Goal: Task Accomplishment & Management: Complete application form

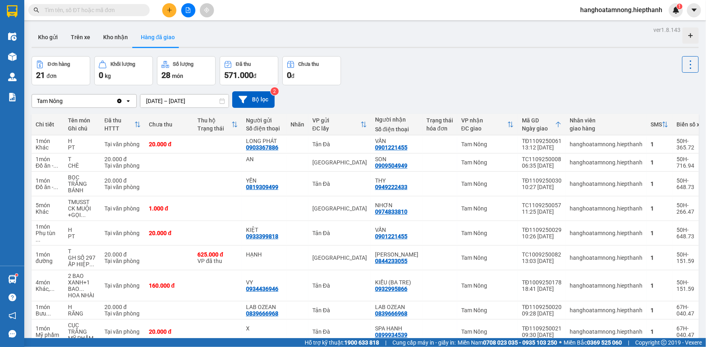
click at [162, 9] on button at bounding box center [169, 10] width 14 height 14
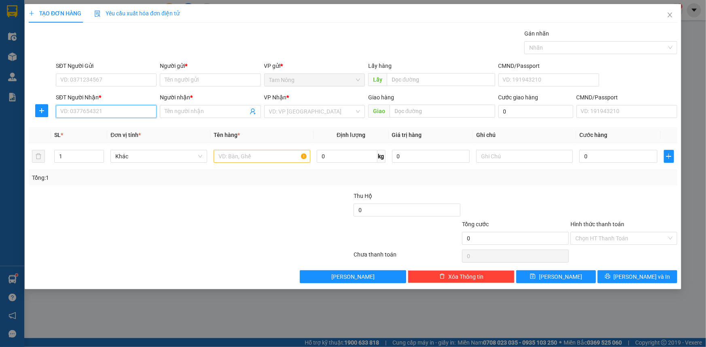
click at [137, 114] on input "SĐT Người Nhận *" at bounding box center [106, 111] width 101 height 13
type input "0867528491"
click at [207, 110] on input "Người nhận *" at bounding box center [206, 111] width 83 height 9
type input "U"
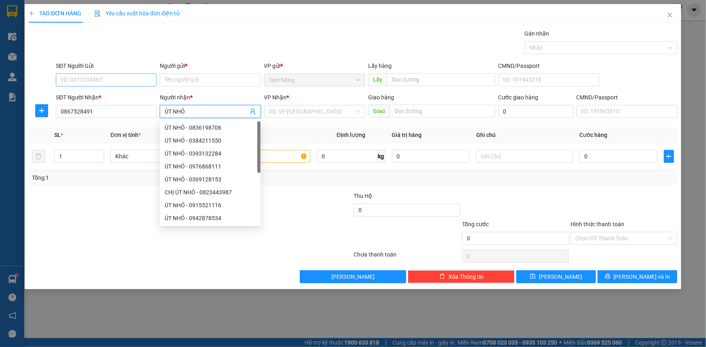
type input "ÚT NHỎ"
click at [110, 76] on input "SĐT Người Gửi" at bounding box center [106, 80] width 101 height 13
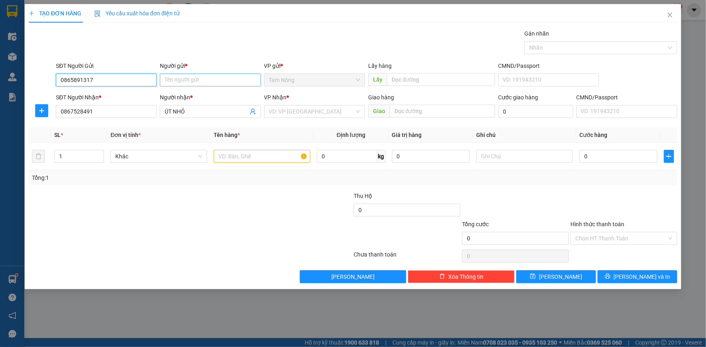
type input "0865891317"
click at [185, 81] on input "Người gửi *" at bounding box center [210, 80] width 101 height 13
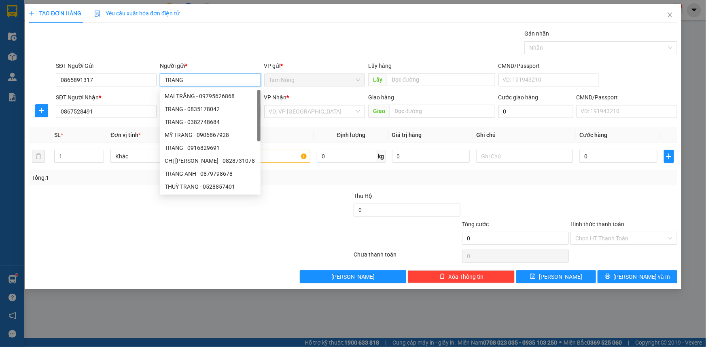
type input "TRANG"
click at [219, 59] on div "Transit Pickup Surcharge Ids Transit Deliver Surcharge Ids Transit Deliver Surc…" at bounding box center [353, 156] width 648 height 254
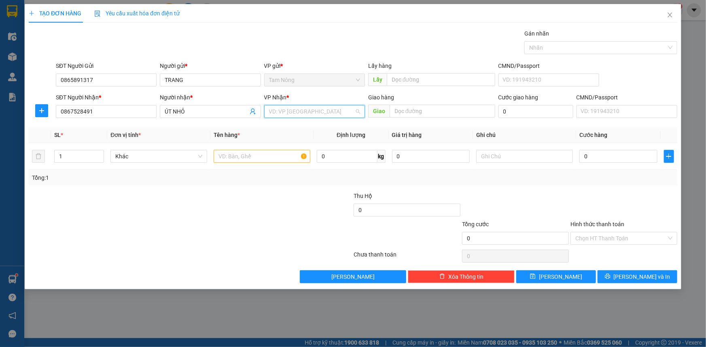
click at [288, 112] on input "search" at bounding box center [311, 112] width 85 height 12
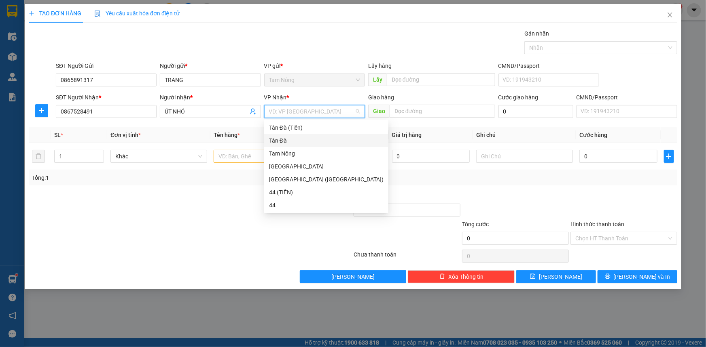
click at [292, 140] on div "Tản Đà" at bounding box center [326, 140] width 114 height 9
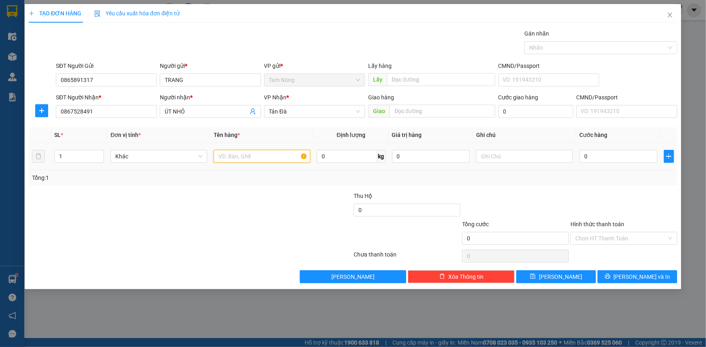
click at [263, 159] on input "text" at bounding box center [262, 156] width 97 height 13
type input "GÓI ĐỎ NHỎ"
click at [341, 159] on input "0" at bounding box center [347, 156] width 60 height 13
click at [489, 158] on input "text" at bounding box center [524, 156] width 97 height 13
type input "THUỐC"
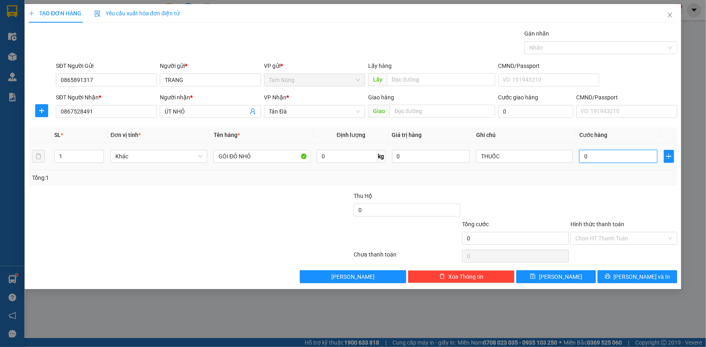
click at [623, 156] on input "0" at bounding box center [618, 156] width 78 height 13
click at [616, 159] on input "0" at bounding box center [618, 156] width 78 height 13
type input "02"
type input "2"
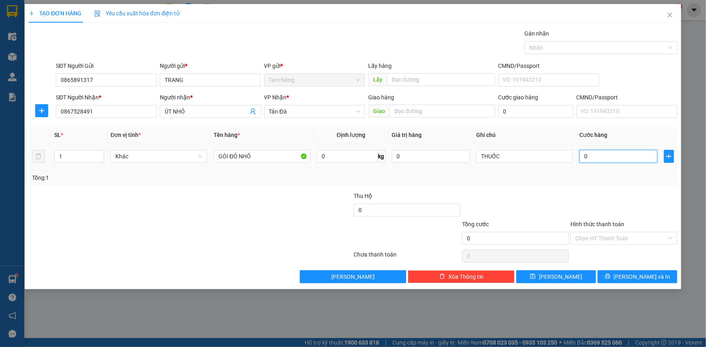
type input "2"
type input "020"
type input "20"
type input "02"
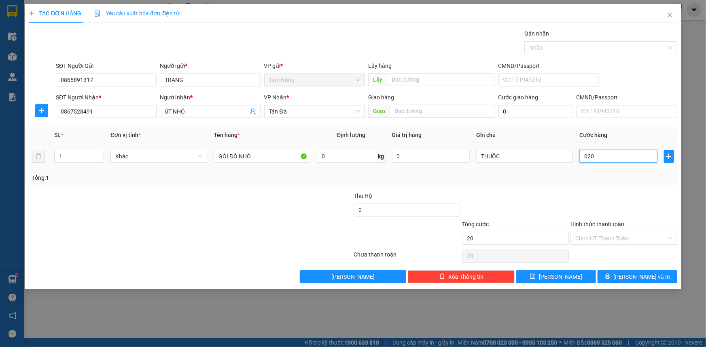
type input "2"
type input "0"
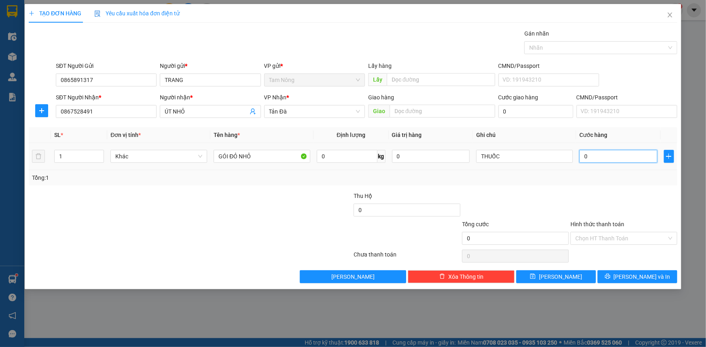
click at [616, 159] on input "0" at bounding box center [618, 156] width 78 height 13
type input "02"
type input "2"
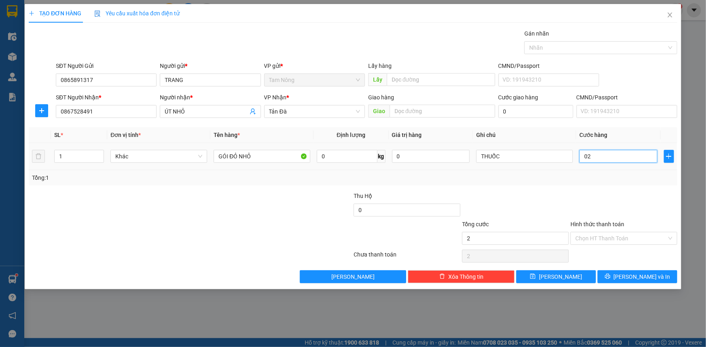
type input "020"
type input "20"
type input "20.000"
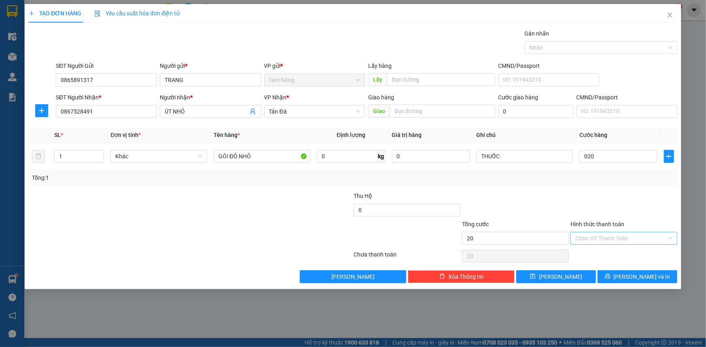
type input "20.000"
click at [620, 235] on input "Hình thức thanh toán" at bounding box center [620, 239] width 91 height 12
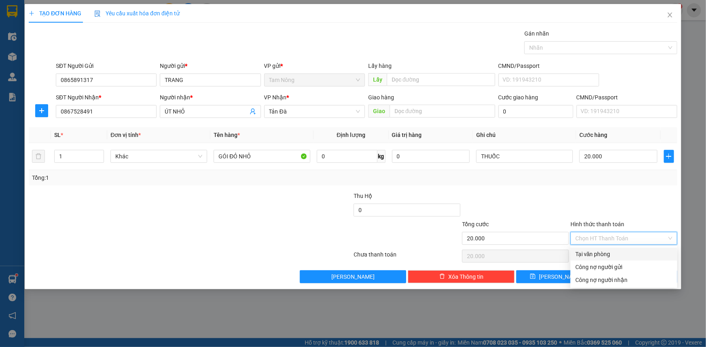
click at [617, 247] on div "Transit Pickup Surcharge Ids Transit Deliver Surcharge Ids Transit Deliver Surc…" at bounding box center [353, 156] width 648 height 254
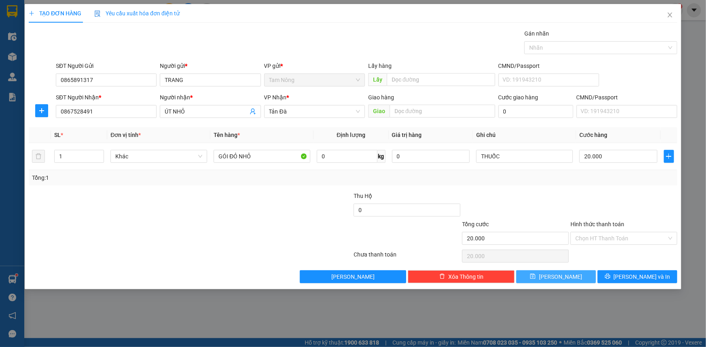
click at [541, 273] on button "[PERSON_NAME]" at bounding box center [556, 277] width 80 height 13
type input "0"
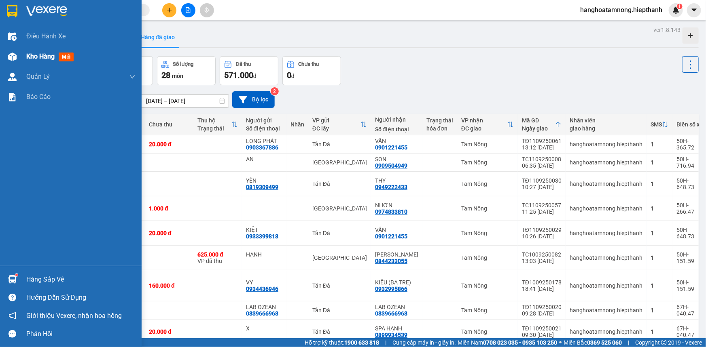
click at [14, 61] on div at bounding box center [12, 57] width 14 height 14
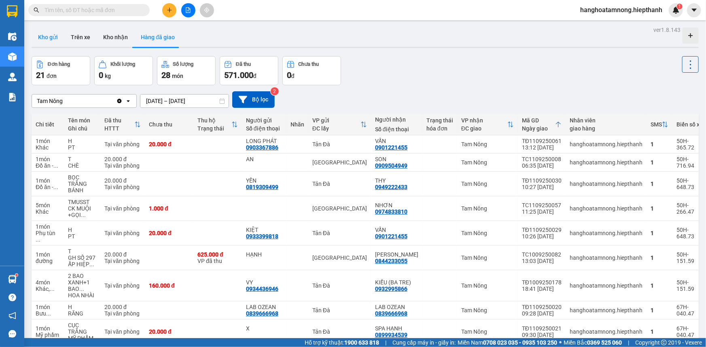
click at [55, 40] on button "Kho gửi" at bounding box center [48, 36] width 33 height 19
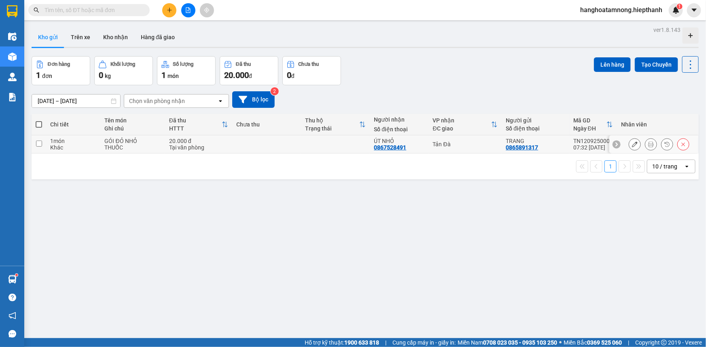
click at [74, 142] on div "1 món" at bounding box center [73, 141] width 47 height 6
checkbox input "true"
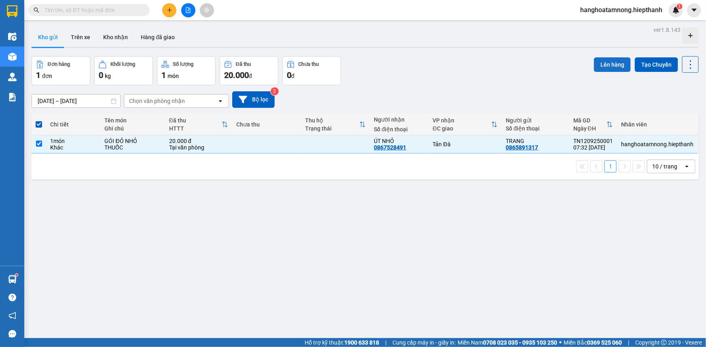
click at [614, 65] on button "Lên hàng" at bounding box center [612, 64] width 37 height 15
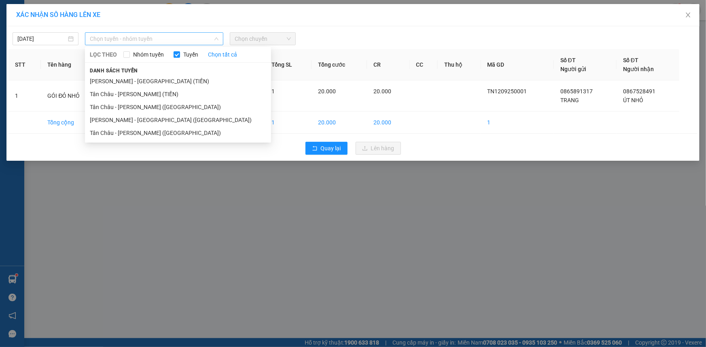
click at [137, 35] on span "Chọn tuyến - nhóm tuyến" at bounding box center [154, 39] width 129 height 12
click at [135, 129] on li "Tân Châu - [PERSON_NAME] ([GEOGRAPHIC_DATA])" at bounding box center [178, 133] width 186 height 13
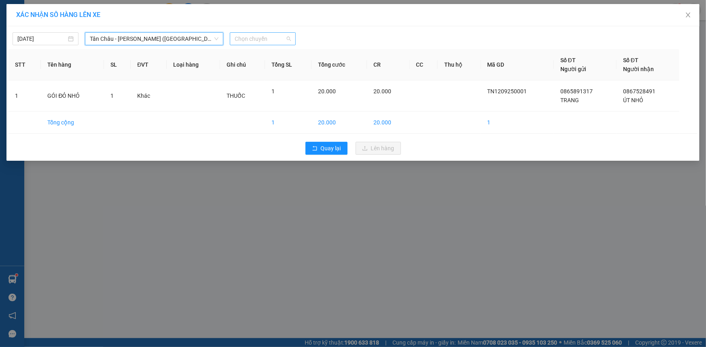
click at [273, 37] on span "Chọn chuyến" at bounding box center [263, 39] width 56 height 12
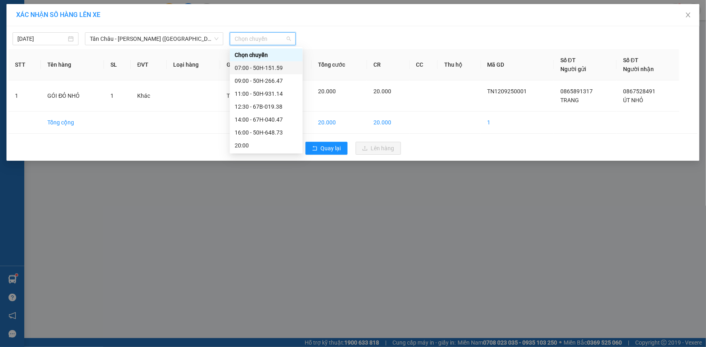
click at [261, 68] on div "07:00 - 50H-151.59" at bounding box center [266, 67] width 63 height 9
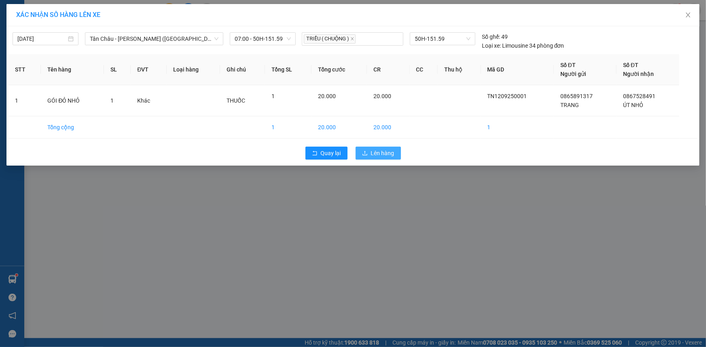
click at [387, 152] on span "Lên hàng" at bounding box center [382, 153] width 23 height 9
